Goal: Transaction & Acquisition: Purchase product/service

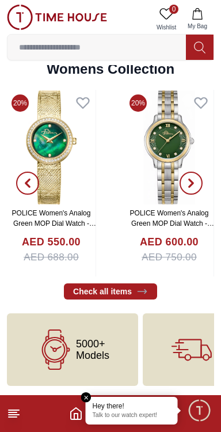
scroll to position [2554, 0]
click at [33, 240] on button "button" at bounding box center [28, 183] width 42 height 187
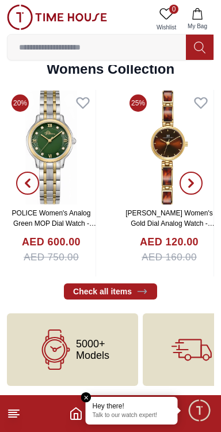
click at [15, 420] on icon at bounding box center [14, 414] width 14 height 14
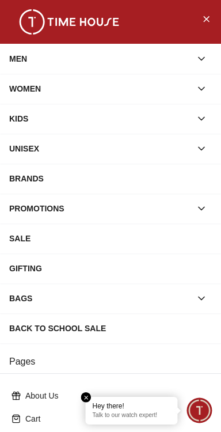
click at [18, 84] on div "WOMEN" at bounding box center [100, 88] width 182 height 21
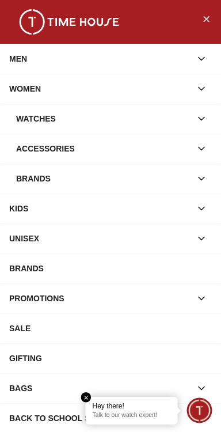
click at [44, 128] on div "Watches" at bounding box center [103, 118] width 175 height 21
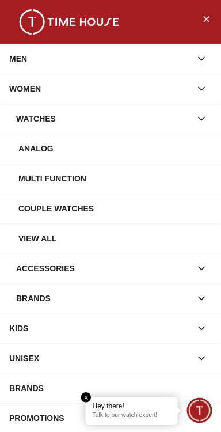
click at [83, 396] on em "Close tooltip" at bounding box center [86, 398] width 10 height 10
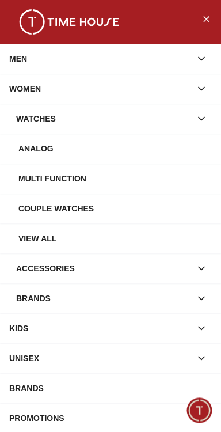
click at [45, 122] on div "Watches" at bounding box center [103, 118] width 175 height 21
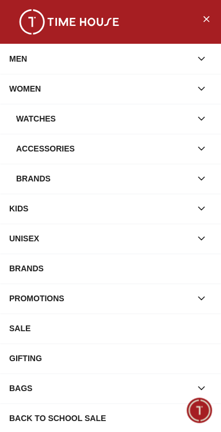
click at [39, 119] on div "Watches" at bounding box center [103, 118] width 175 height 21
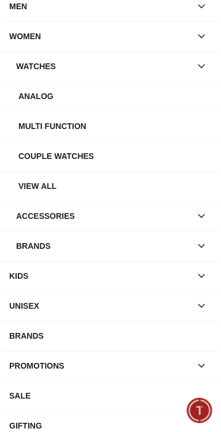
scroll to position [62, 0]
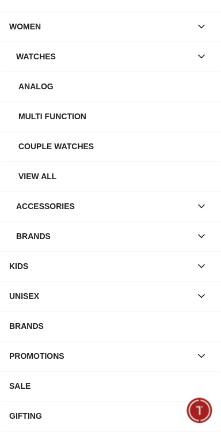
click at [58, 247] on div "Brands" at bounding box center [103, 236] width 175 height 21
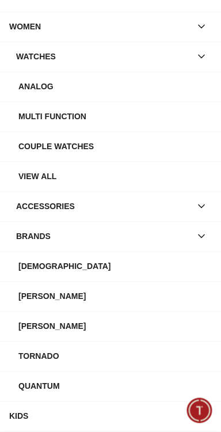
click at [75, 337] on div "[PERSON_NAME]" at bounding box center [115, 326] width 194 height 21
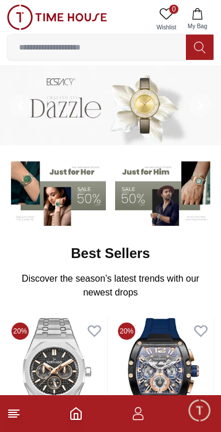
scroll to position [2554, 0]
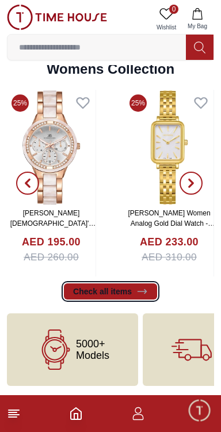
click at [105, 296] on link "Check all items" at bounding box center [110, 292] width 93 height 16
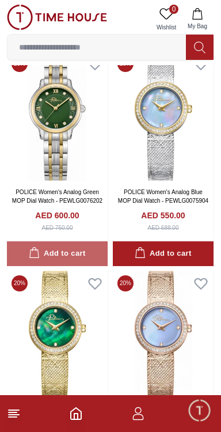
click at [58, 266] on button "Add to cart" at bounding box center [57, 254] width 101 height 25
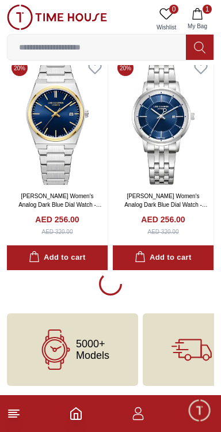
scroll to position [2104, 0]
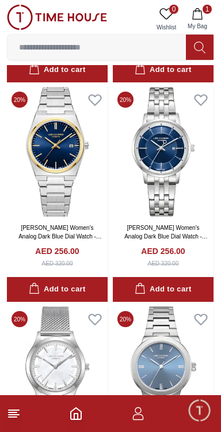
scroll to position [2007, 0]
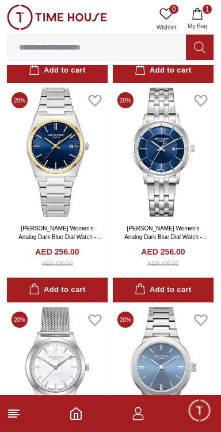
click at [196, 45] on icon at bounding box center [200, 47] width 12 height 13
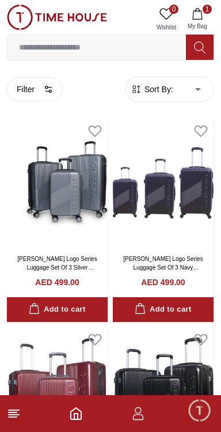
click at [33, 45] on input at bounding box center [96, 47] width 179 height 23
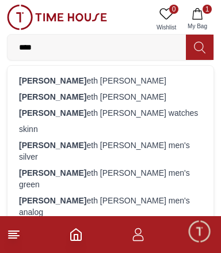
type input "****"
click at [55, 81] on div "[PERSON_NAME] eth [PERSON_NAME]" at bounding box center [110, 81] width 193 height 16
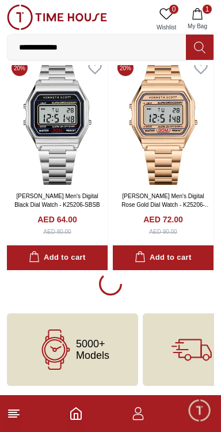
scroll to position [2119, 0]
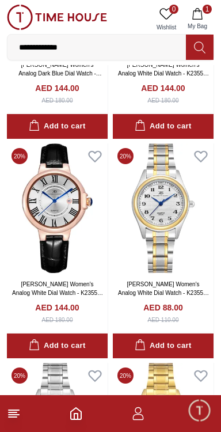
scroll to position [4373, 0]
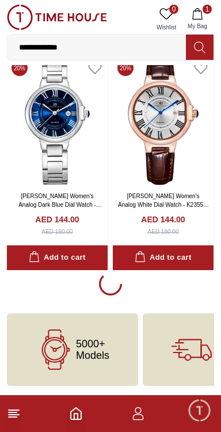
scroll to position [2116, 0]
